Goal: Task Accomplishment & Management: Manage account settings

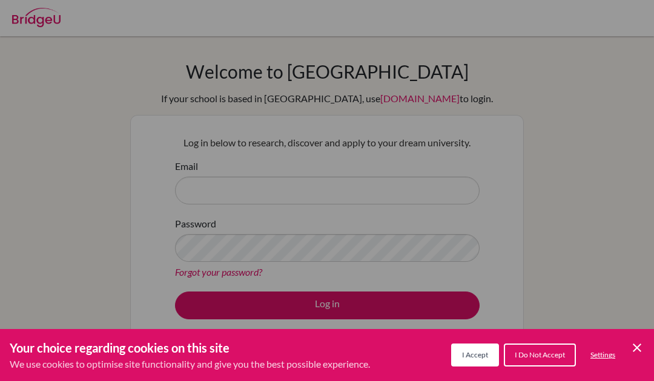
click at [533, 358] on span "I Do Not Accept" at bounding box center [540, 355] width 50 height 9
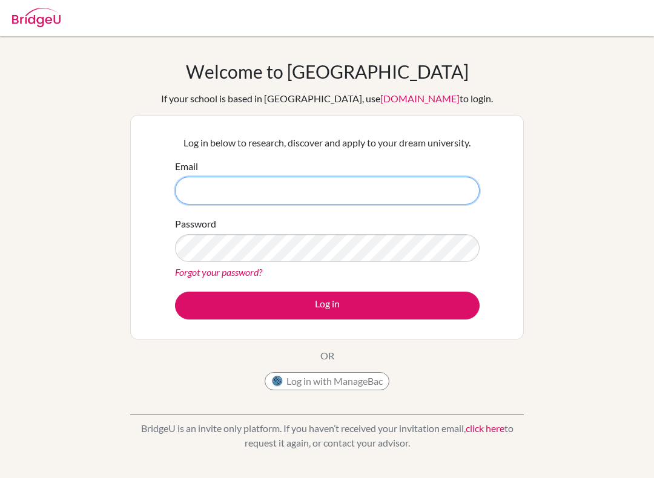
click at [429, 201] on input "Email" at bounding box center [327, 191] width 305 height 28
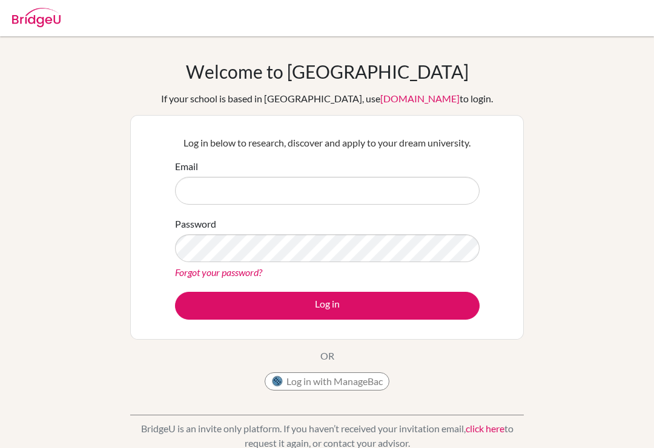
click at [555, 172] on div "Welcome to BridgeU If your school is based in China, use app.bridge-u.com.cn to…" at bounding box center [327, 259] width 654 height 396
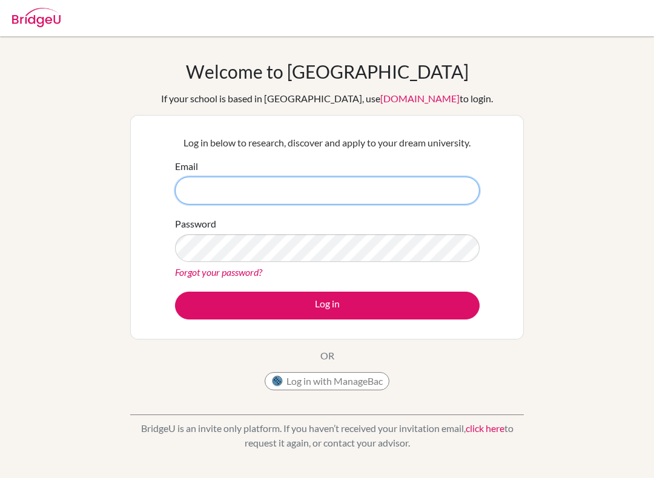
click at [389, 194] on input "Email" at bounding box center [327, 191] width 305 height 28
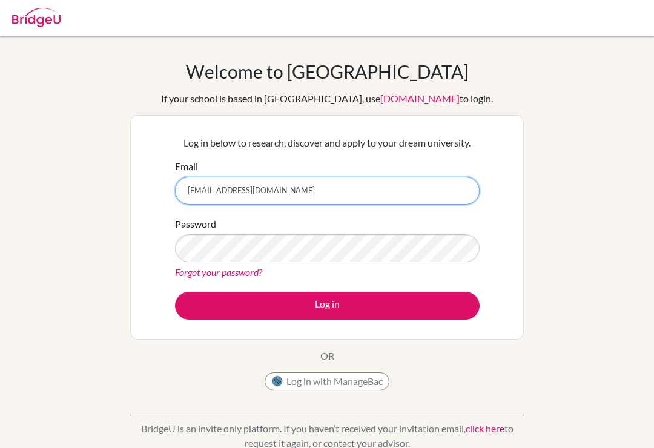
type input "[EMAIL_ADDRESS][DOMAIN_NAME]"
click at [327, 305] on button "Log in" at bounding box center [327, 306] width 305 height 28
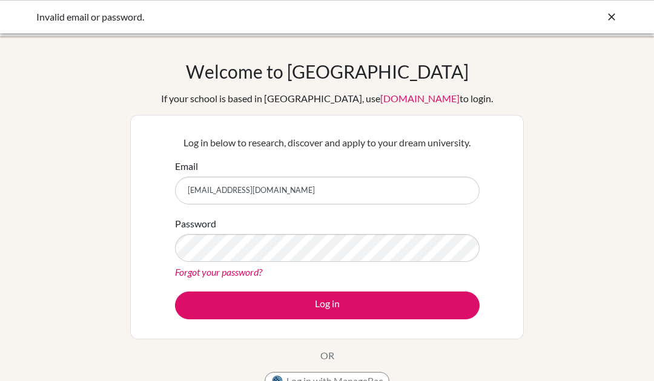
click at [182, 277] on link "Forgot your password?" at bounding box center [218, 272] width 87 height 12
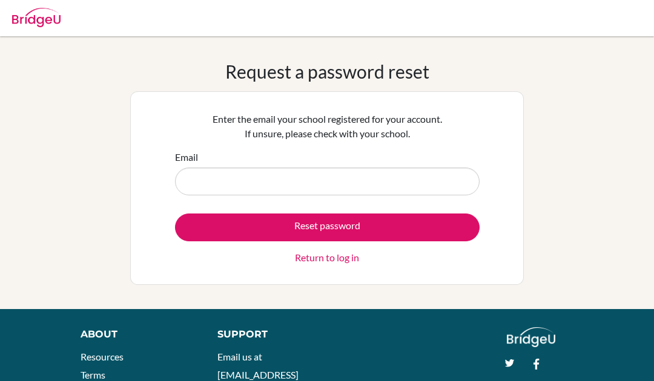
click at [425, 176] on input "Email" at bounding box center [327, 182] width 305 height 28
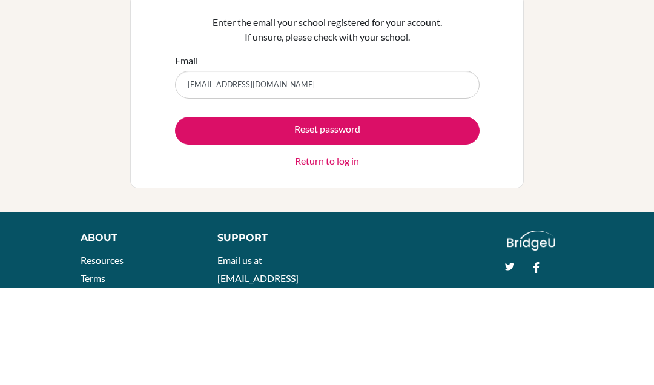
type input "[EMAIL_ADDRESS][DOMAIN_NAME]"
click at [436, 214] on button "Reset password" at bounding box center [327, 228] width 305 height 28
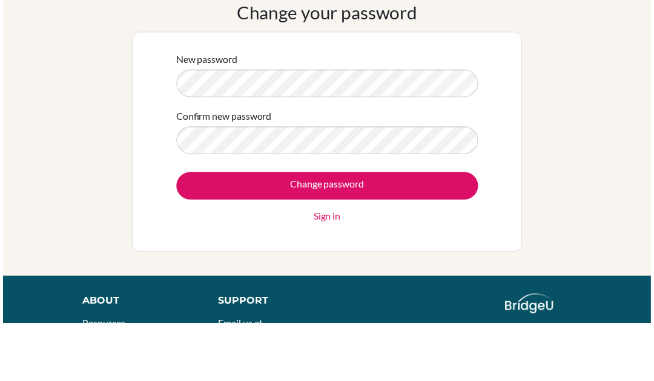
scroll to position [59, 0]
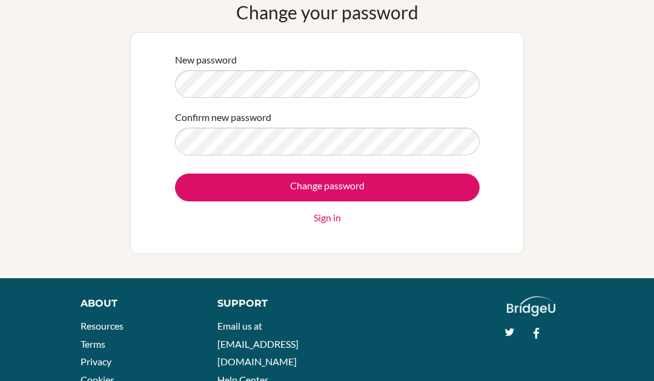
click at [216, 187] on input "Change password" at bounding box center [327, 188] width 305 height 28
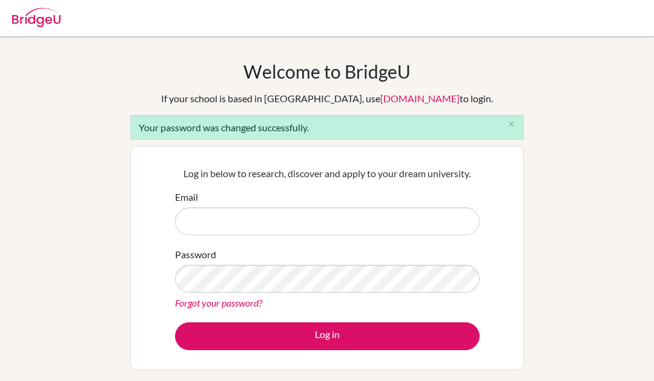
click at [200, 223] on input "Email" at bounding box center [327, 222] width 305 height 28
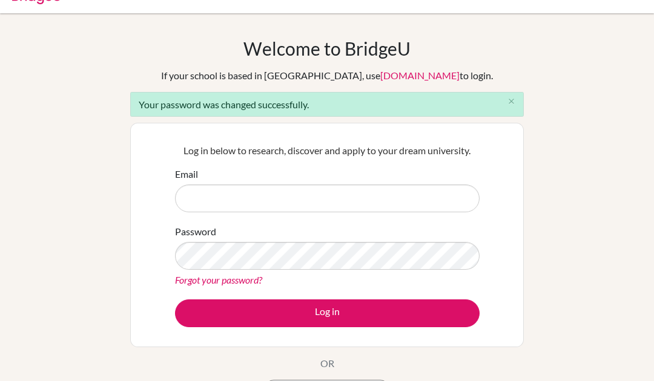
scroll to position [23, 0]
click at [200, 284] on link "Forgot your password?" at bounding box center [218, 280] width 87 height 12
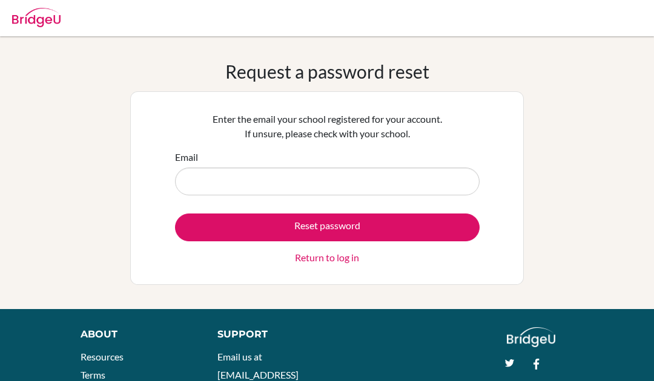
click at [422, 177] on input "Email" at bounding box center [327, 182] width 305 height 28
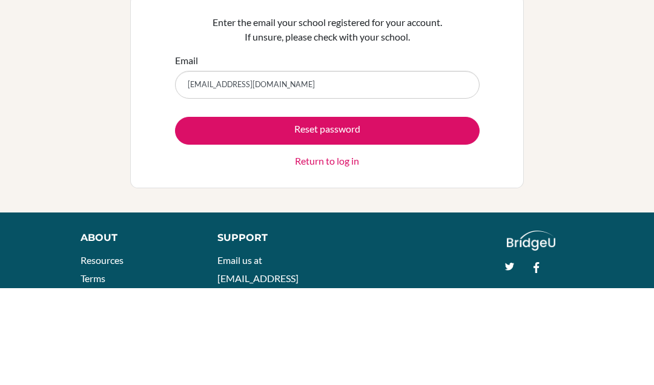
type input "[EMAIL_ADDRESS][DOMAIN_NAME]"
click at [442, 214] on button "Reset password" at bounding box center [327, 228] width 305 height 28
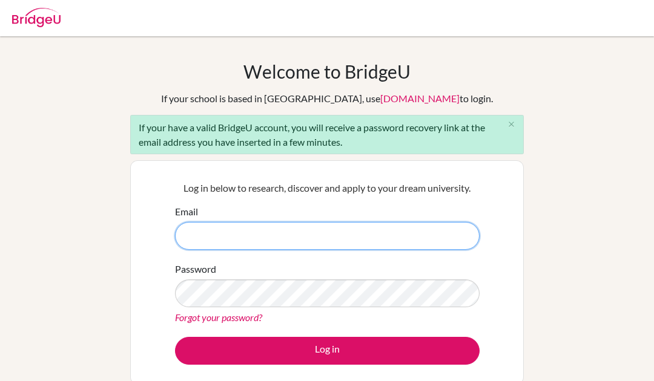
click at [435, 248] on input "Email" at bounding box center [327, 236] width 305 height 28
type input "k"
click at [437, 222] on input "Email" at bounding box center [327, 236] width 305 height 28
type input "k"
click at [422, 222] on input "Email" at bounding box center [327, 236] width 305 height 28
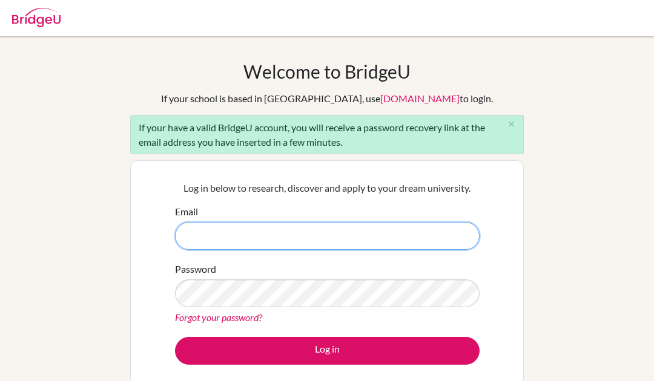
click at [200, 236] on input "Email" at bounding box center [327, 236] width 305 height 28
type input "klarazemke@gmail.com"
click at [440, 222] on input "klarazemke@gmail.com" at bounding box center [327, 236] width 305 height 28
click at [443, 222] on input "klarazemke@gmail.com" at bounding box center [327, 236] width 305 height 28
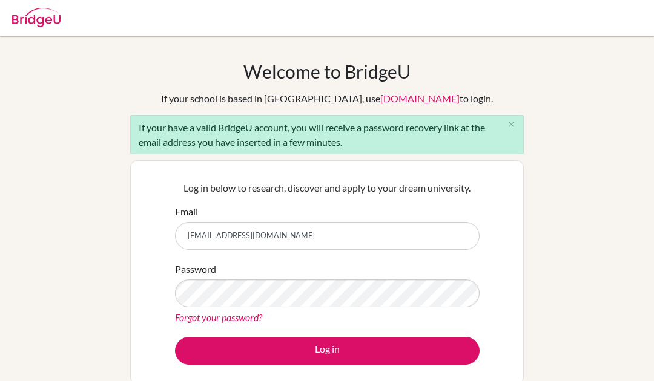
click at [423, 337] on button "Log in" at bounding box center [327, 351] width 305 height 28
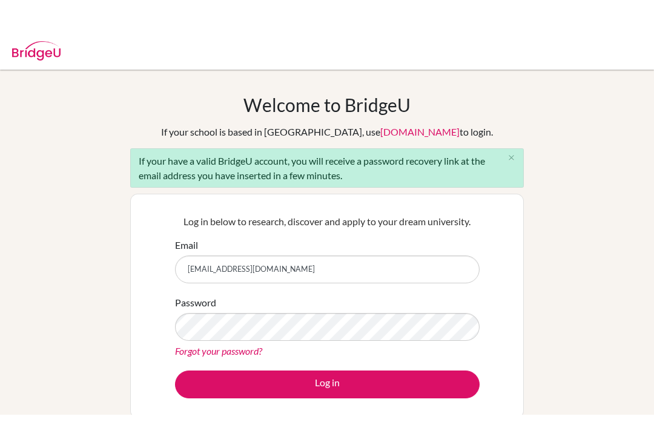
scroll to position [87, 0]
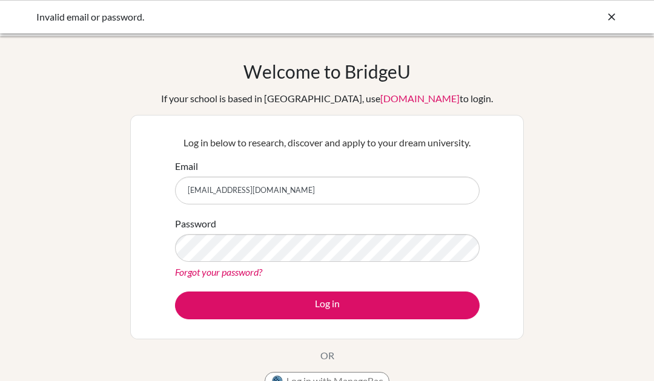
click at [404, 311] on button "Log in" at bounding box center [327, 306] width 305 height 28
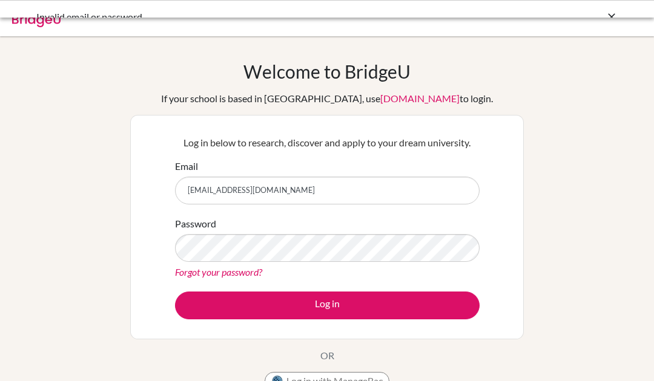
click at [386, 196] on input "[EMAIL_ADDRESS][DOMAIN_NAME]" at bounding box center [327, 191] width 305 height 28
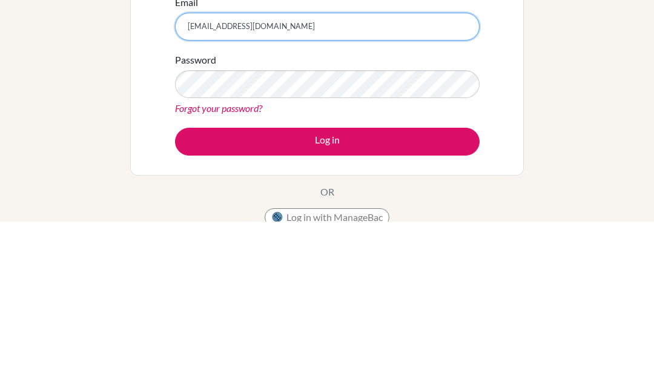
click at [431, 177] on input "[EMAIL_ADDRESS][DOMAIN_NAME]" at bounding box center [327, 191] width 305 height 28
type input "k"
click at [423, 177] on input "Email" at bounding box center [327, 191] width 305 height 28
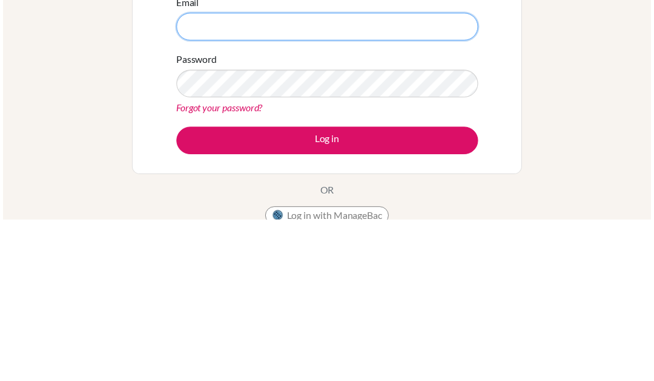
scroll to position [164, 0]
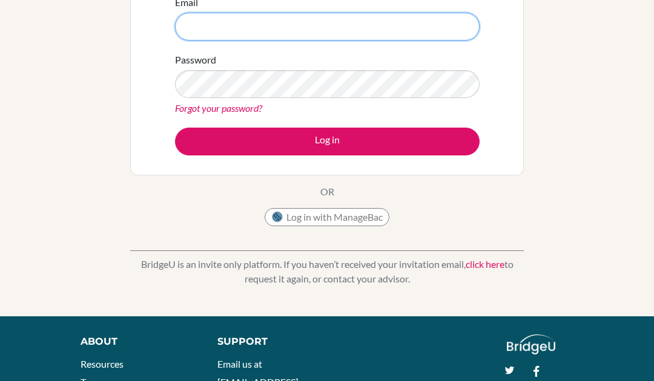
type input "[EMAIL_ADDRESS][DOMAIN_NAME]"
click at [385, 147] on button "Log in" at bounding box center [327, 142] width 305 height 28
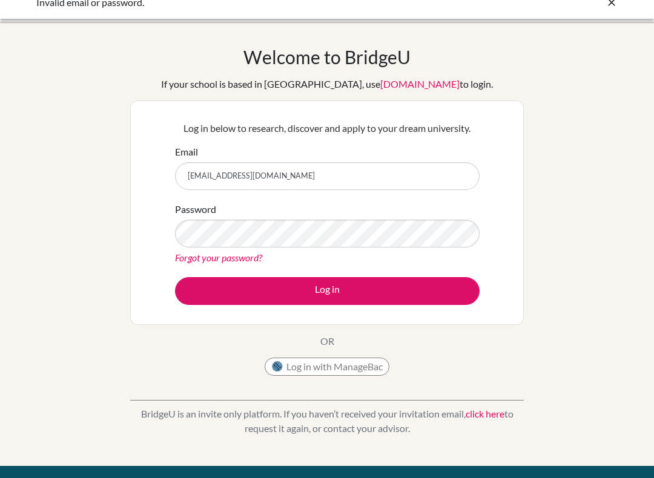
scroll to position [22, 0]
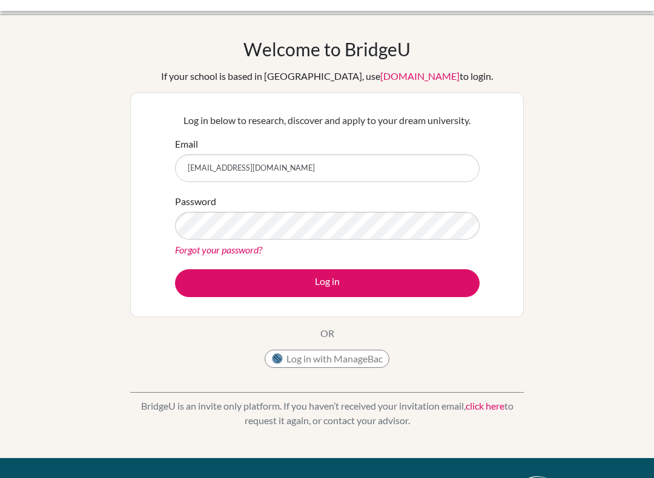
click at [185, 248] on link "Forgot your password?" at bounding box center [218, 251] width 87 height 12
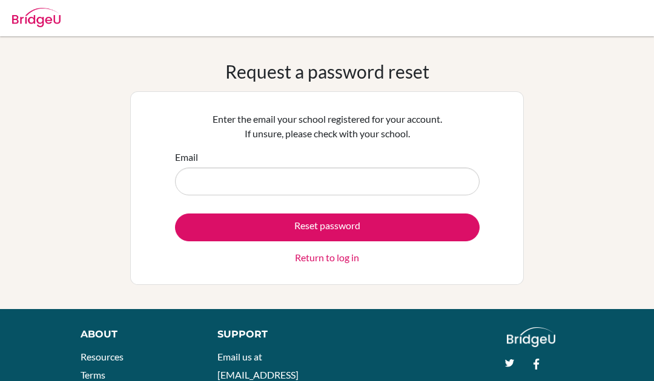
click at [385, 181] on input "Email" at bounding box center [327, 182] width 305 height 28
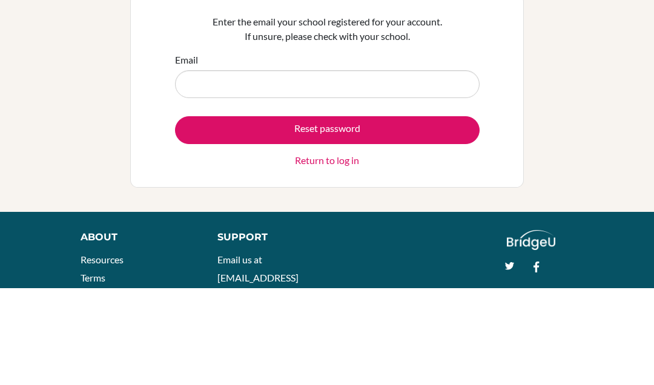
click at [407, 214] on button "Reset password" at bounding box center [327, 228] width 305 height 28
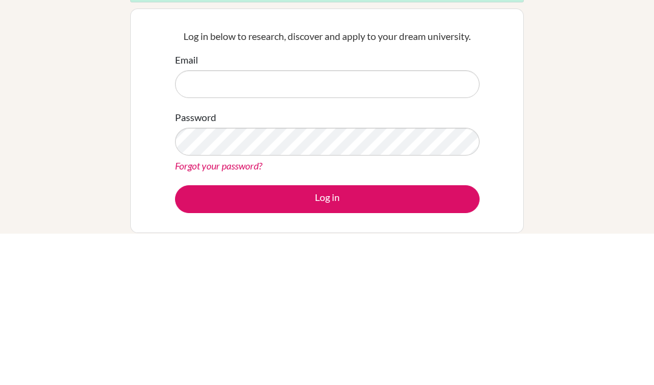
scroll to position [152, 0]
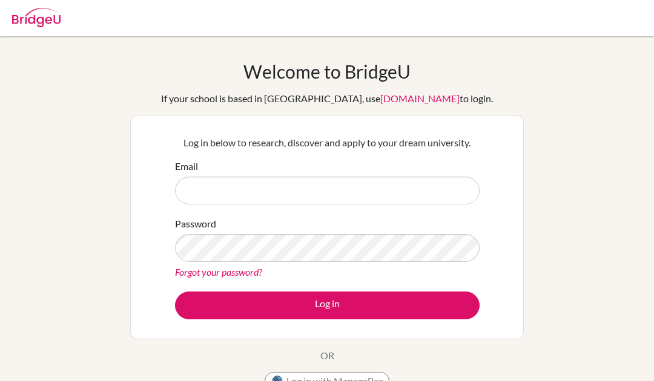
click at [431, 305] on button "Log in" at bounding box center [327, 306] width 305 height 28
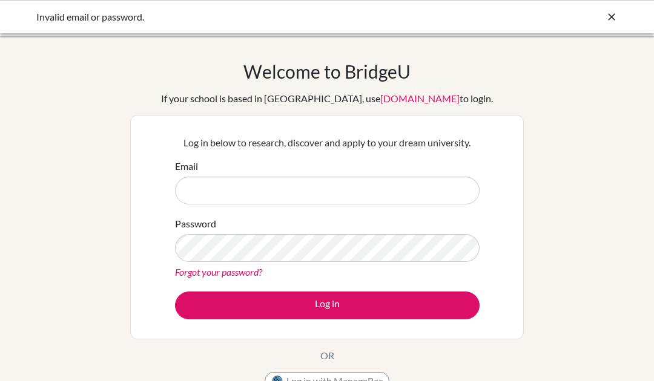
click at [198, 276] on link "Forgot your password?" at bounding box center [218, 272] width 87 height 12
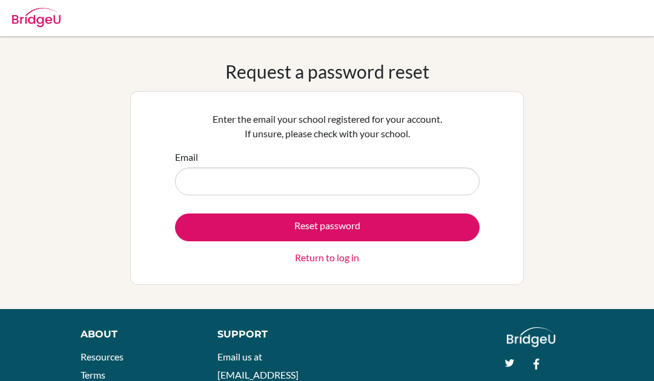
scroll to position [91, 0]
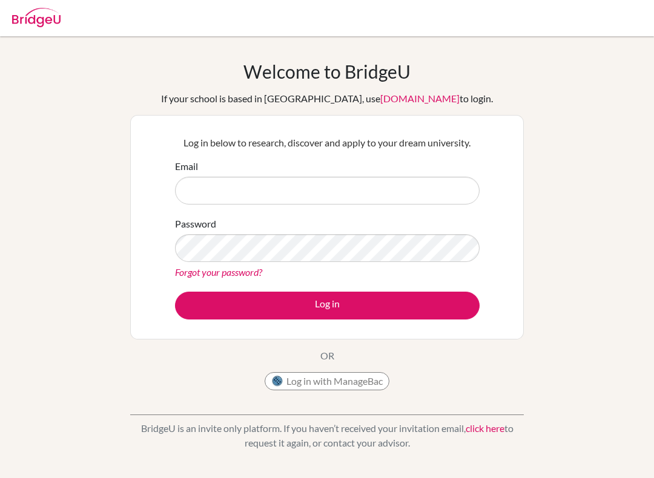
click at [196, 276] on link "Forgot your password?" at bounding box center [218, 272] width 87 height 12
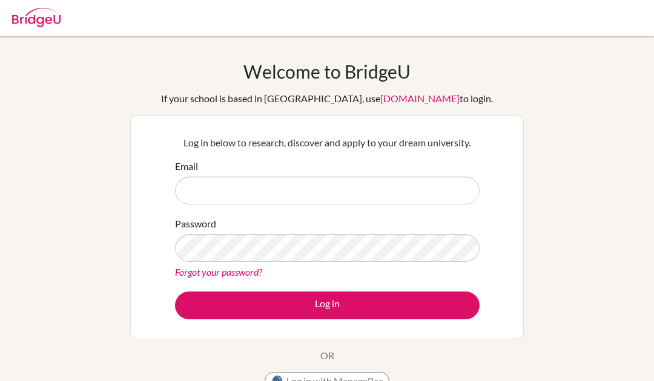
click at [247, 266] on link "Forgot your password?" at bounding box center [218, 272] width 87 height 12
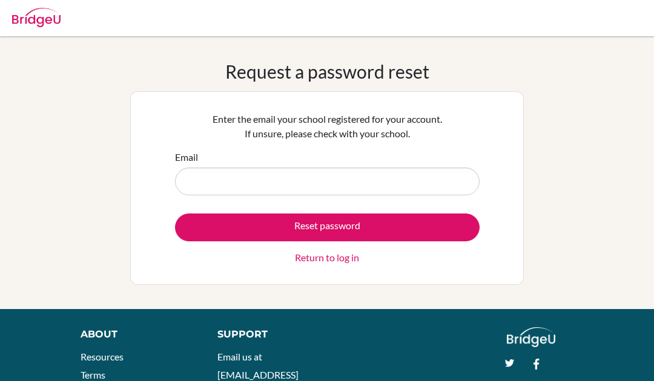
click at [393, 182] on input "Email" at bounding box center [327, 182] width 305 height 28
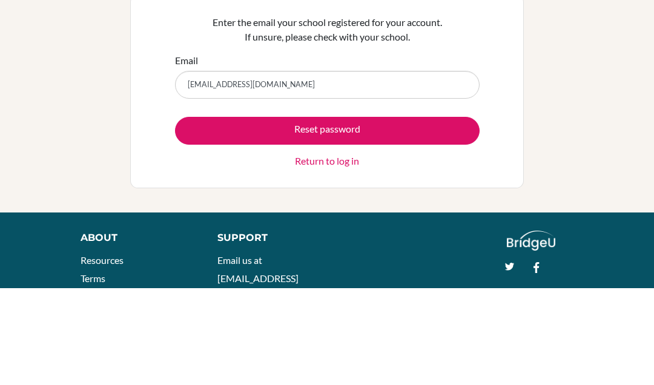
type input "klarazemke@gmail.com"
click at [210, 214] on button "Reset password" at bounding box center [327, 228] width 305 height 28
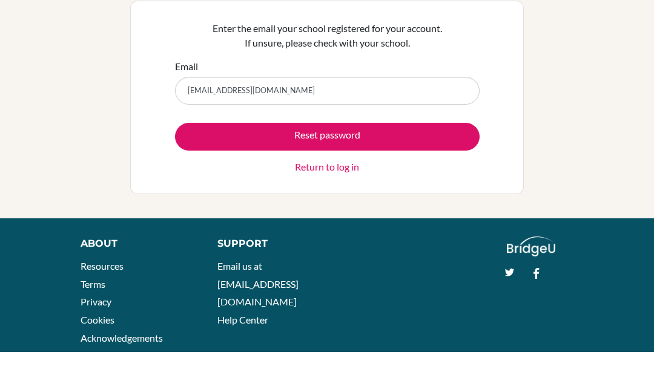
scroll to position [91, 0]
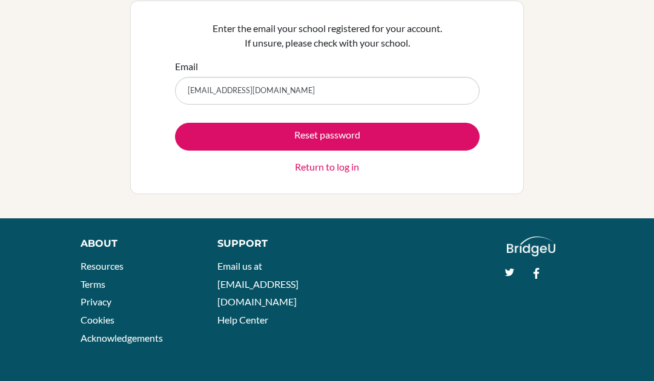
click at [187, 127] on button "Reset password" at bounding box center [327, 137] width 305 height 28
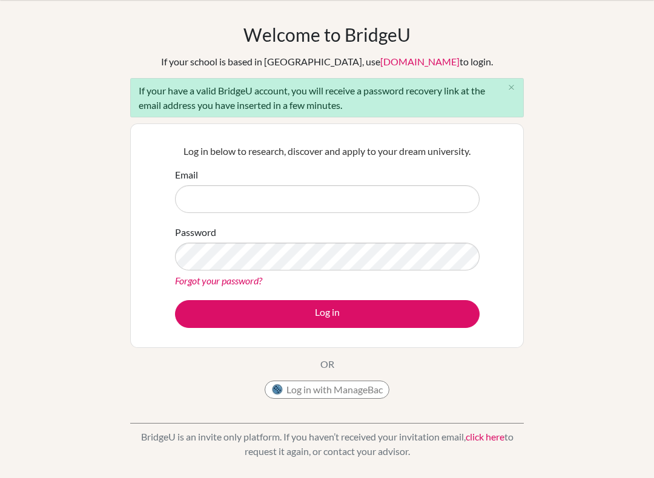
scroll to position [40, 0]
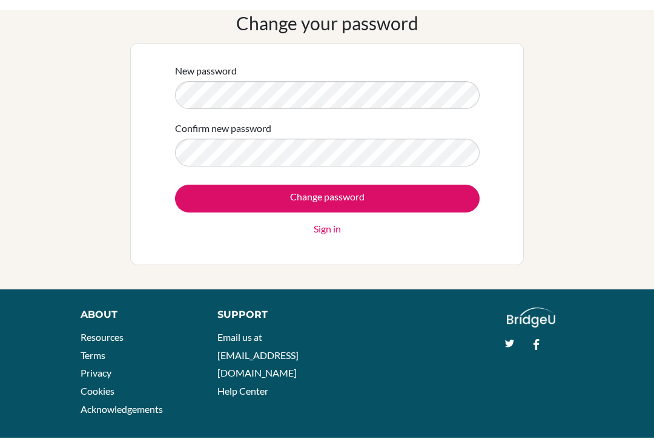
scroll to position [51, 0]
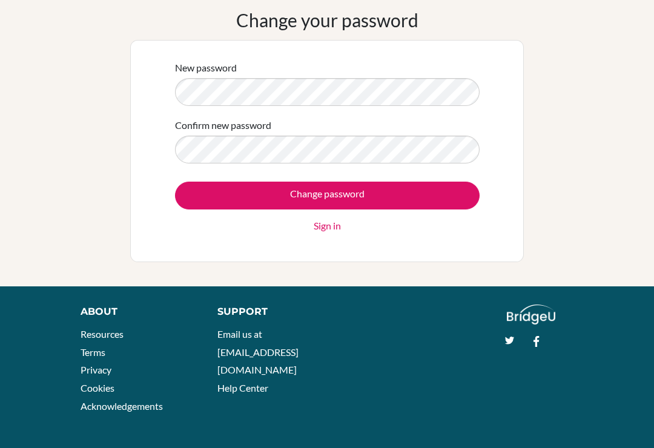
click at [434, 192] on input "Change password" at bounding box center [327, 196] width 305 height 28
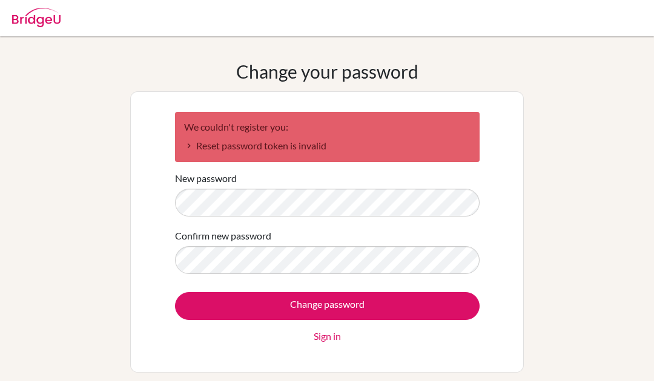
click at [400, 310] on input "Change password" at bounding box center [327, 306] width 305 height 28
click at [322, 337] on link "Sign in" at bounding box center [327, 336] width 27 height 15
